Goal: Task Accomplishment & Management: Complete application form

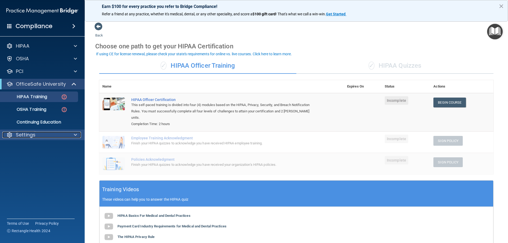
click at [29, 135] on p "Settings" at bounding box center [26, 135] width 20 height 6
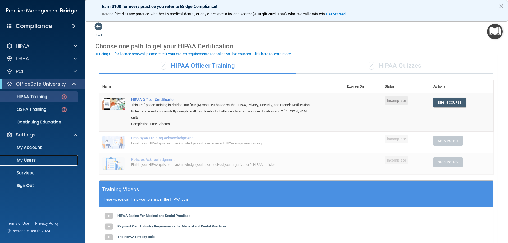
click at [25, 161] on p "My Users" at bounding box center [39, 160] width 72 height 5
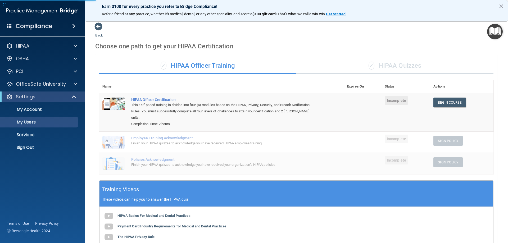
select select "20"
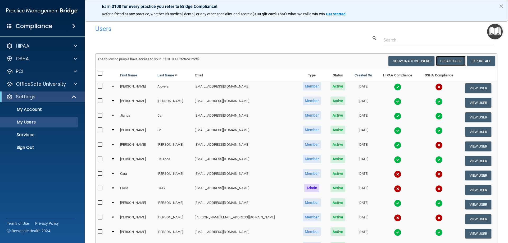
click at [451, 60] on button "Create User" at bounding box center [450, 61] width 30 height 10
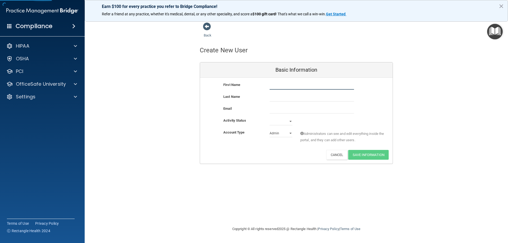
click at [305, 87] on input "text" at bounding box center [311, 86] width 84 height 8
type input "Evellen"
type input "[PERSON_NAME]"
paste input "Onboarding with Pacific Sky Dental"
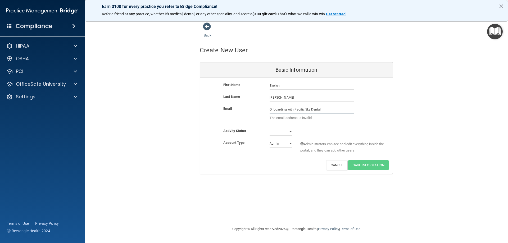
type input "Onboarding with Pacific Sky Dental"
click at [279, 132] on select "Active Inactive" at bounding box center [280, 132] width 23 height 8
select select "active"
click at [269, 128] on select "Active Inactive" at bounding box center [280, 132] width 23 height 8
click at [279, 145] on select "Admin Member" at bounding box center [280, 144] width 23 height 8
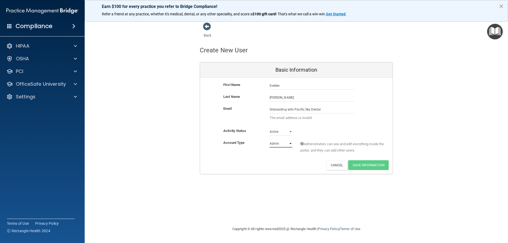
select select "practice_member"
click at [269, 140] on select "Admin Member" at bounding box center [280, 144] width 23 height 8
click at [294, 190] on div "Back Create New User Basic Information First Name [PERSON_NAME] Last Name [PERS…" at bounding box center [296, 121] width 402 height 198
drag, startPoint x: 331, startPoint y: 110, endPoint x: 170, endPoint y: 114, distance: 161.1
click at [171, 114] on div "Back Create New User Basic Information First Name [PERSON_NAME] Last Name [PERS…" at bounding box center [296, 98] width 402 height 152
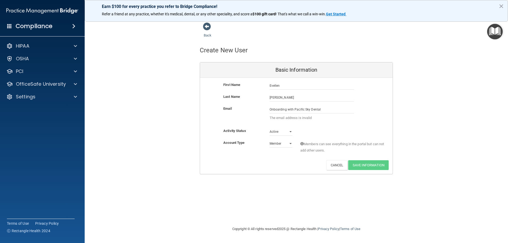
click at [411, 82] on div "Back Create New User Basic Information First Name [PERSON_NAME] Last Name [PERS…" at bounding box center [296, 98] width 402 height 152
drag, startPoint x: 332, startPoint y: 111, endPoint x: 167, endPoint y: 116, distance: 165.1
click at [174, 116] on div "Back Create New User Basic Information First Name [PERSON_NAME] Last Name [PERS…" at bounding box center [296, 98] width 402 height 152
paste input "[EMAIL_ADDRESS][DOMAIN_NAME]"
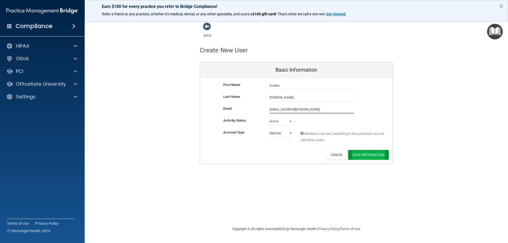
type input "[EMAIL_ADDRESS][DOMAIN_NAME]"
click at [369, 156] on button "Save Information" at bounding box center [368, 155] width 40 height 10
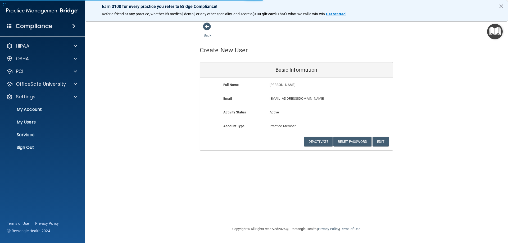
select select "20"
